Goal: Task Accomplishment & Management: Manage account settings

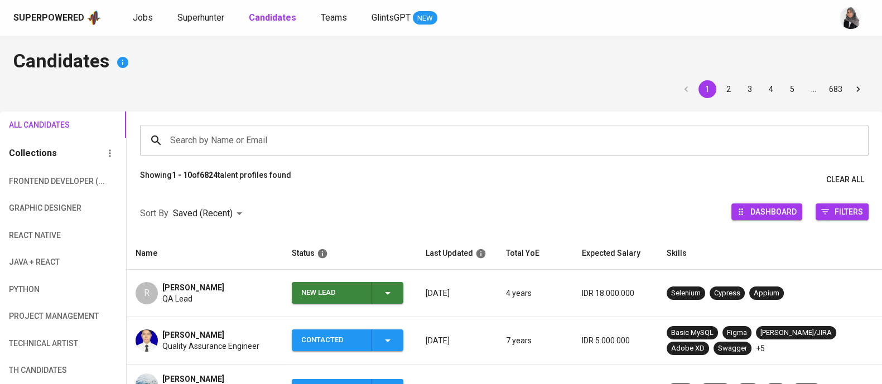
click at [647, 62] on h4 "Candidates" at bounding box center [440, 62] width 855 height 27
click at [381, 299] on icon "button" at bounding box center [387, 293] width 13 height 13
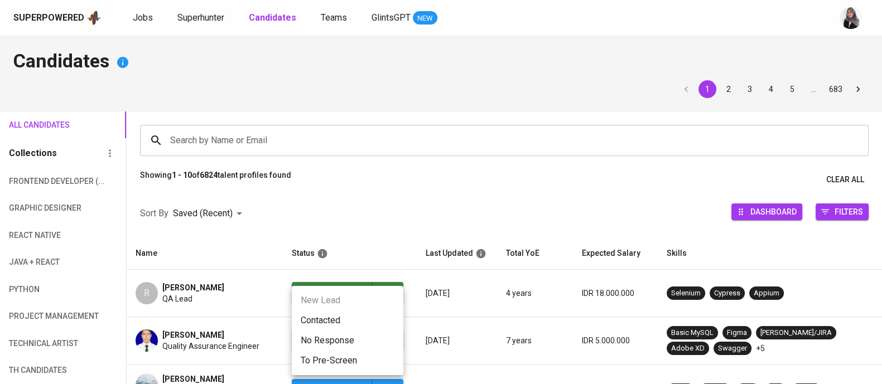
click at [348, 318] on li "Contacted" at bounding box center [348, 321] width 112 height 20
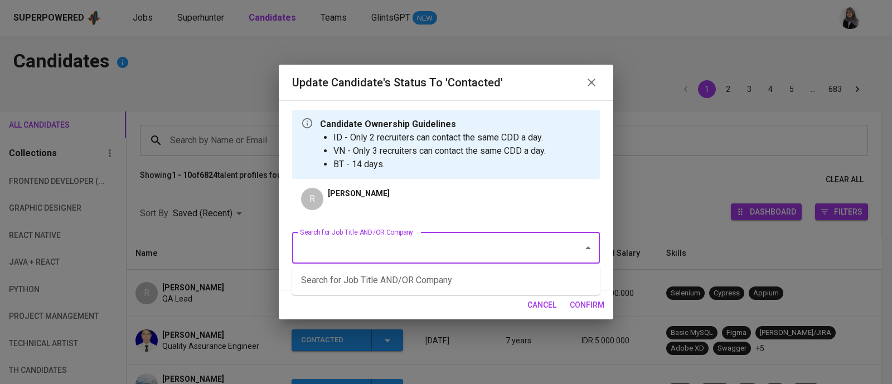
click at [499, 242] on input "Search for Job Title AND/OR Company" at bounding box center [430, 248] width 267 height 21
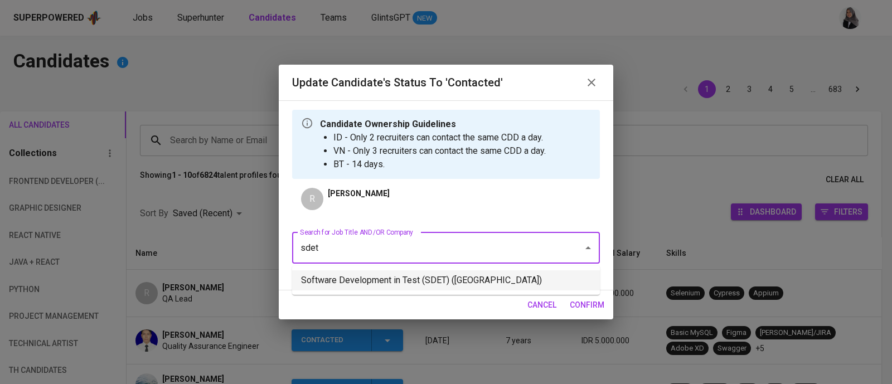
click at [486, 275] on li "Software Development in Test (SDET) ([GEOGRAPHIC_DATA])" at bounding box center [446, 280] width 308 height 20
type input "sdet"
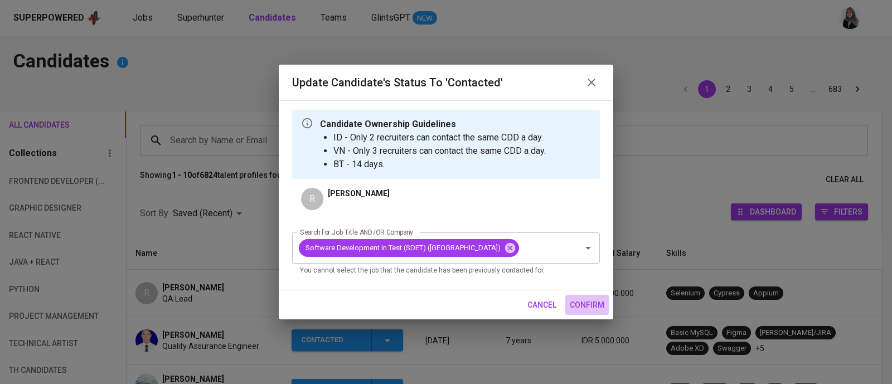
click at [597, 312] on span "confirm" at bounding box center [587, 305] width 35 height 14
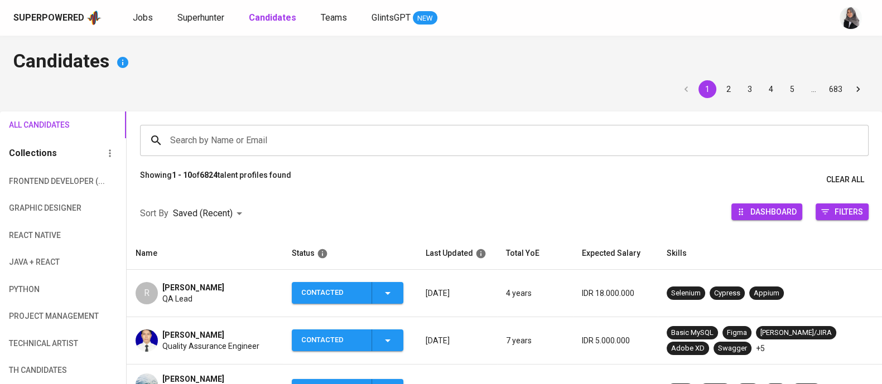
click at [232, 282] on div "R [PERSON_NAME] QA Lead" at bounding box center [205, 293] width 138 height 22
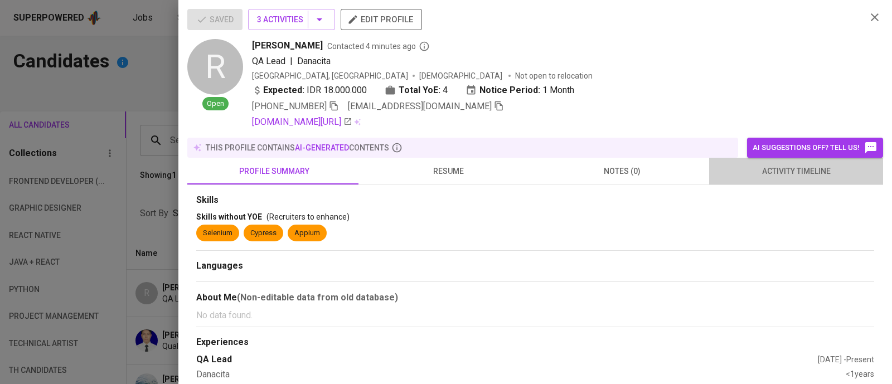
click at [791, 175] on span "activity timeline" at bounding box center [796, 172] width 161 height 14
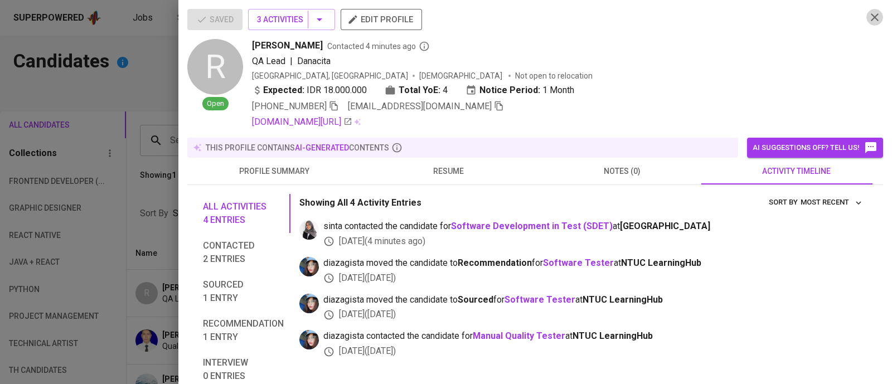
click at [868, 20] on icon "button" at bounding box center [874, 17] width 13 height 13
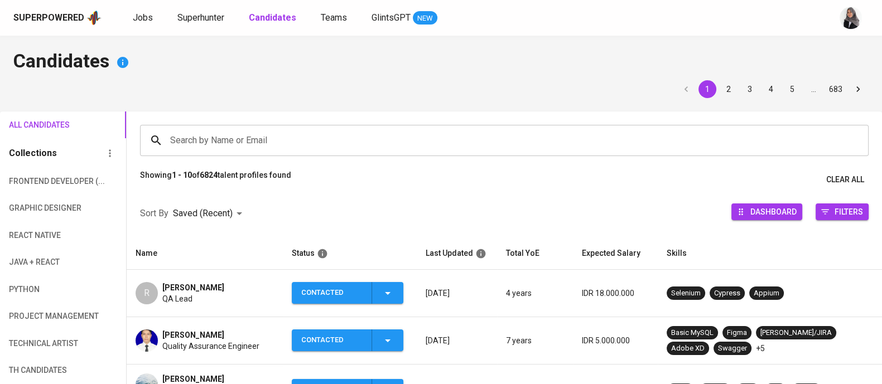
click at [594, 7] on div "Superpowered Jobs Superhunter Candidates Teams GlintsGPT NEW" at bounding box center [441, 18] width 882 height 36
click at [848, 59] on h4 "Candidates" at bounding box center [440, 62] width 855 height 27
